Goal: Task Accomplishment & Management: Use online tool/utility

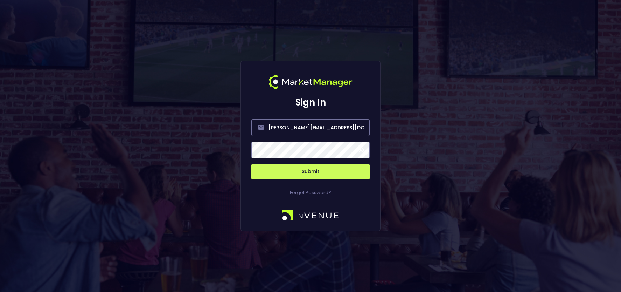
click at [360, 150] on span at bounding box center [361, 150] width 6 height 6
click at [316, 171] on button "Submit" at bounding box center [310, 171] width 118 height 15
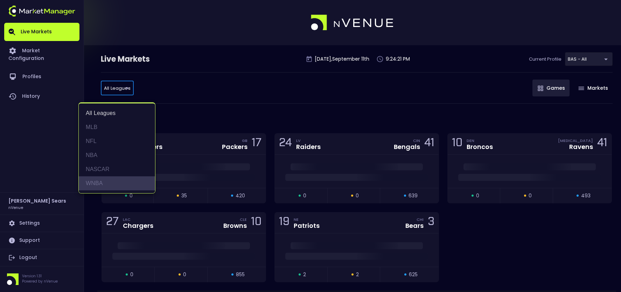
click at [99, 184] on li "WNBA" at bounding box center [117, 183] width 76 height 14
type input "WNBA"
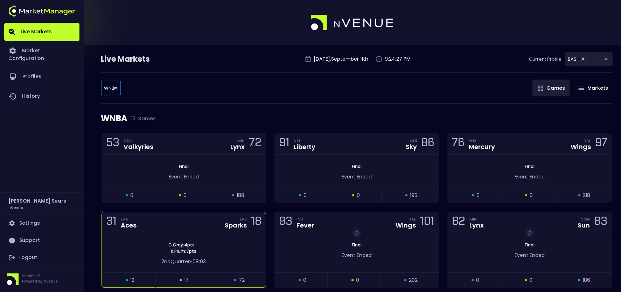
click at [230, 230] on div "31 LVA Aces LAS Sparks 18" at bounding box center [184, 222] width 164 height 21
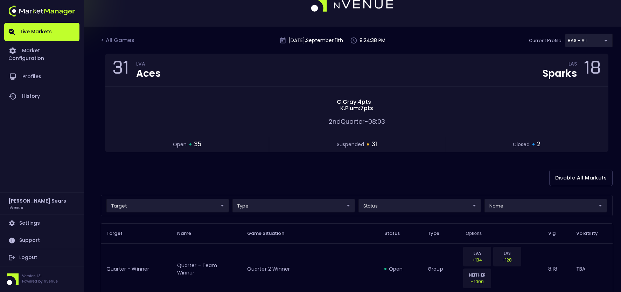
scroll to position [20, 0]
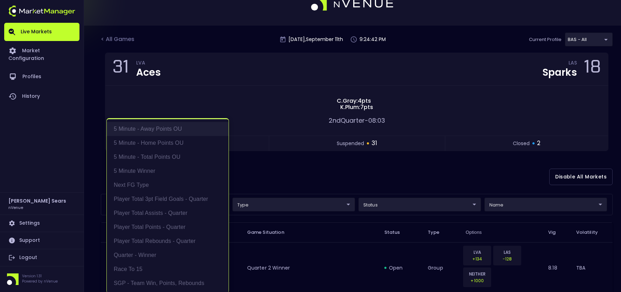
click at [175, 128] on li "5 Minute - Away Points OU" at bounding box center [168, 129] width 122 height 14
type input "5 Minute - Away Points OU"
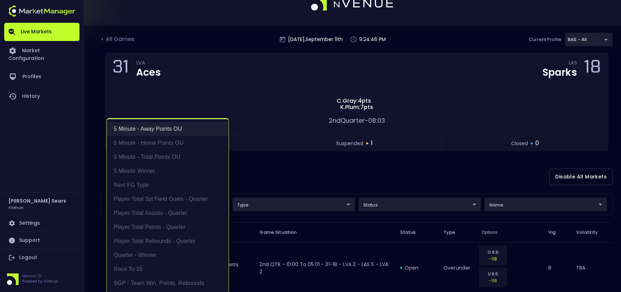
drag, startPoint x: 182, startPoint y: 128, endPoint x: 182, endPoint y: 133, distance: 5.3
click at [182, 128] on li "5 Minute - Away Points OU" at bounding box center [168, 129] width 122 height 14
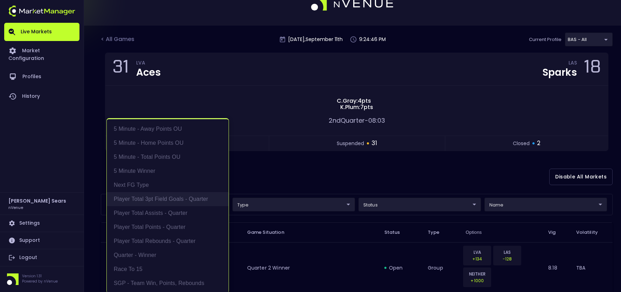
scroll to position [1, 0]
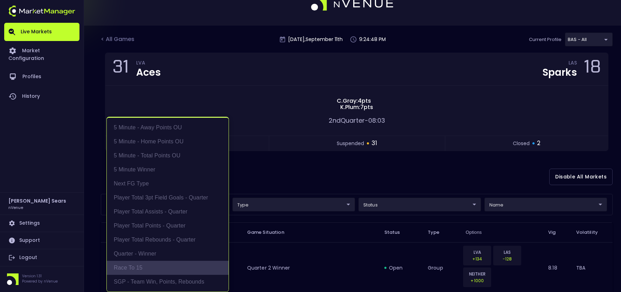
click at [146, 267] on li "Race to 15" at bounding box center [168, 267] width 122 height 14
type input "Race to 15"
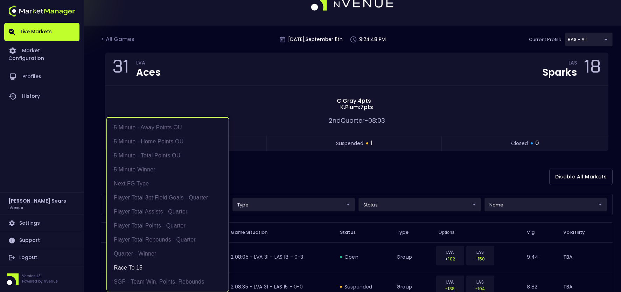
click at [278, 180] on div at bounding box center [310, 146] width 621 height 292
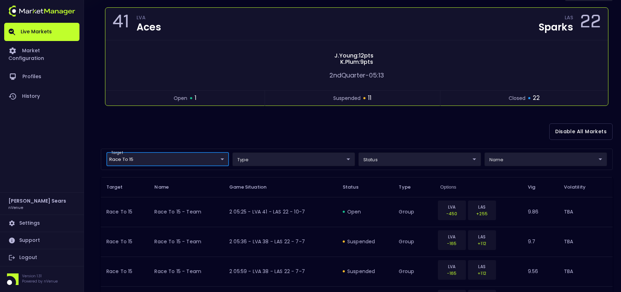
scroll to position [0, 0]
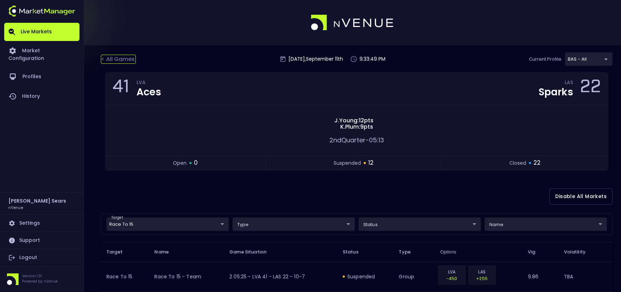
click at [124, 59] on div "< All Games" at bounding box center [118, 59] width 35 height 9
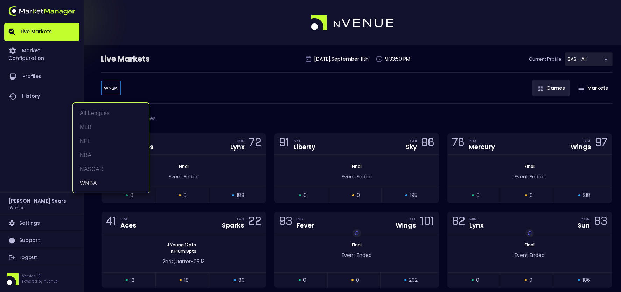
click at [114, 89] on body "Live Markets Market Configuration Profiles History [PERSON_NAME] nVenue Setting…" at bounding box center [310, 279] width 621 height 558
click at [94, 140] on li "NFL" at bounding box center [111, 141] width 76 height 14
type input "NFL"
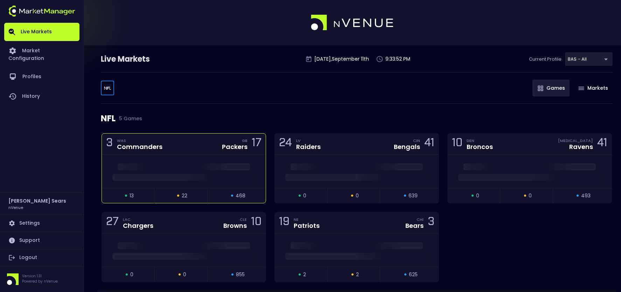
click at [190, 151] on div "3 WAS Commanders GB Packers 17" at bounding box center [184, 143] width 164 height 21
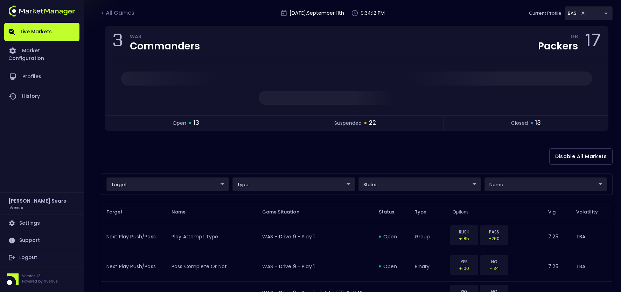
scroll to position [40, 0]
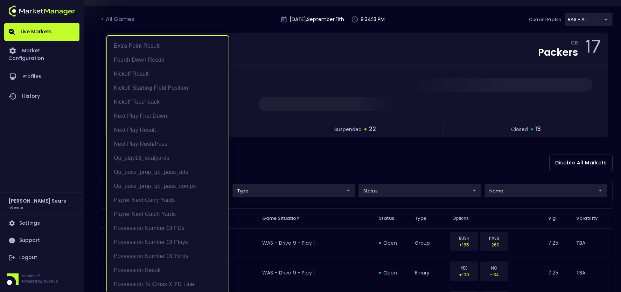
click at [175, 255] on li "Possession Number of Yards" at bounding box center [168, 256] width 122 height 14
type input "Possession Number of Yards"
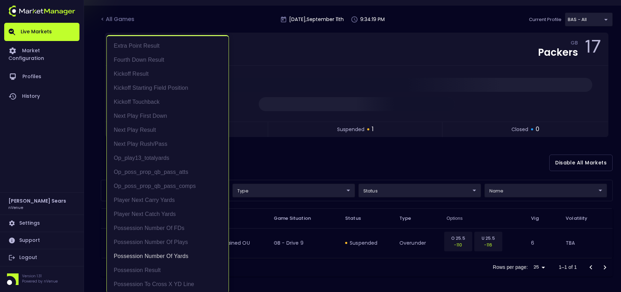
click at [264, 162] on div at bounding box center [310, 146] width 621 height 292
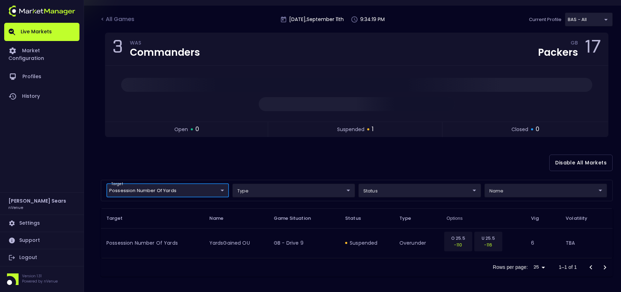
scroll to position [0, 0]
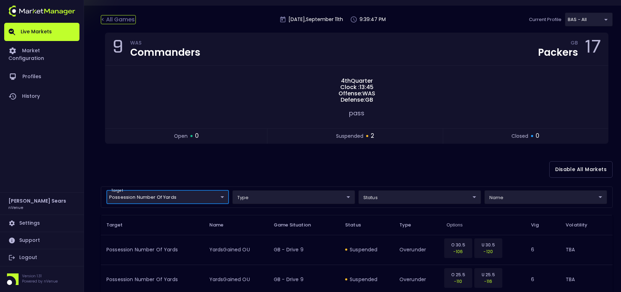
click at [124, 21] on div "< All Games" at bounding box center [118, 19] width 35 height 9
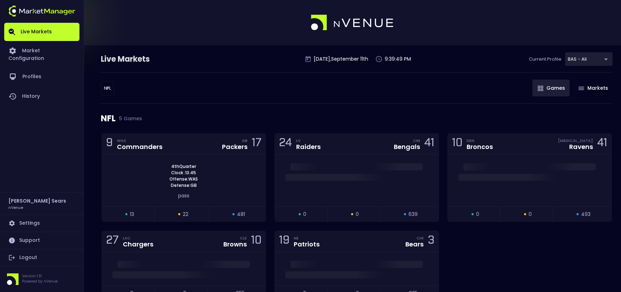
click at [105, 87] on body "Live Markets Market Configuration Profiles History [PERSON_NAME] nVenue Setting…" at bounding box center [310, 168] width 621 height 336
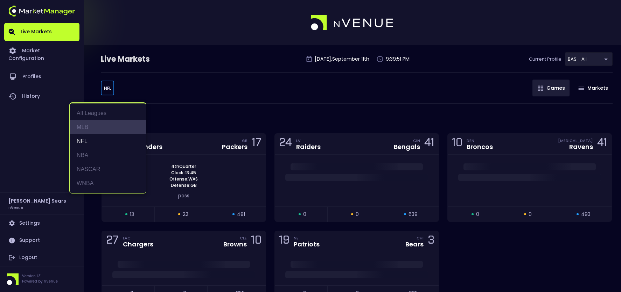
click at [87, 125] on li "MLB" at bounding box center [108, 127] width 76 height 14
type input "MLB"
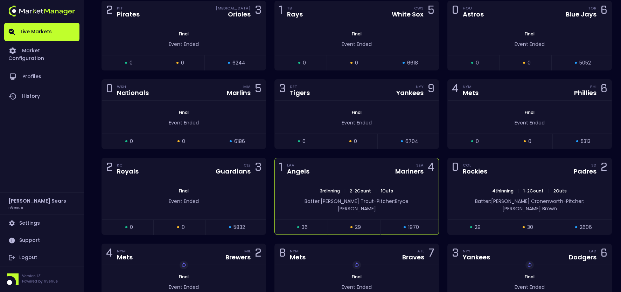
scroll to position [133, 0]
click at [375, 170] on div "1 LAA Angels SEA Mariners 4" at bounding box center [357, 167] width 164 height 21
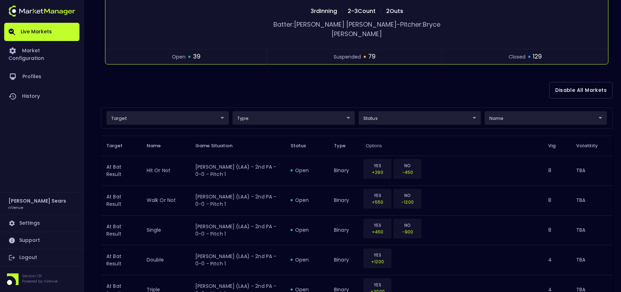
scroll to position [0, 0]
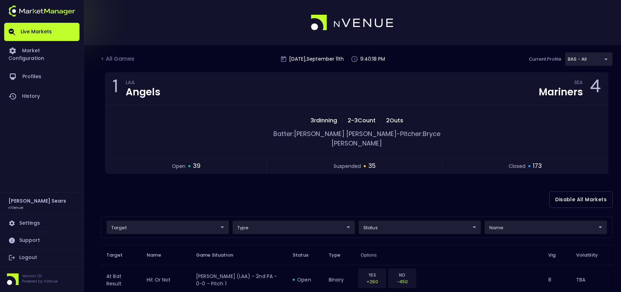
click at [115, 60] on div "< All Games" at bounding box center [118, 59] width 35 height 9
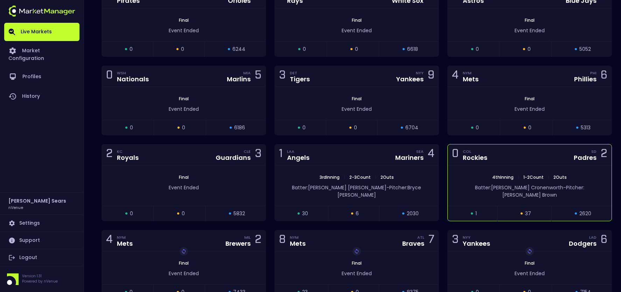
scroll to position [147, 0]
click at [549, 189] on span "Pitcher: [PERSON_NAME]" at bounding box center [543, 190] width 82 height 14
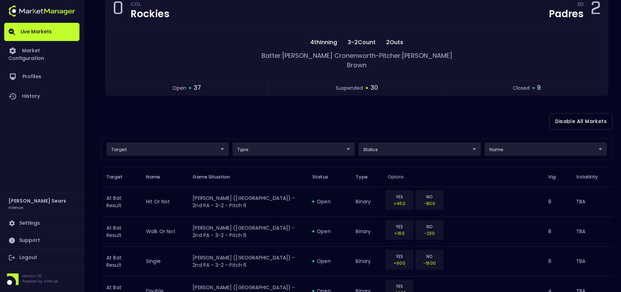
scroll to position [87, 0]
